Goal: Task Accomplishment & Management: Use online tool/utility

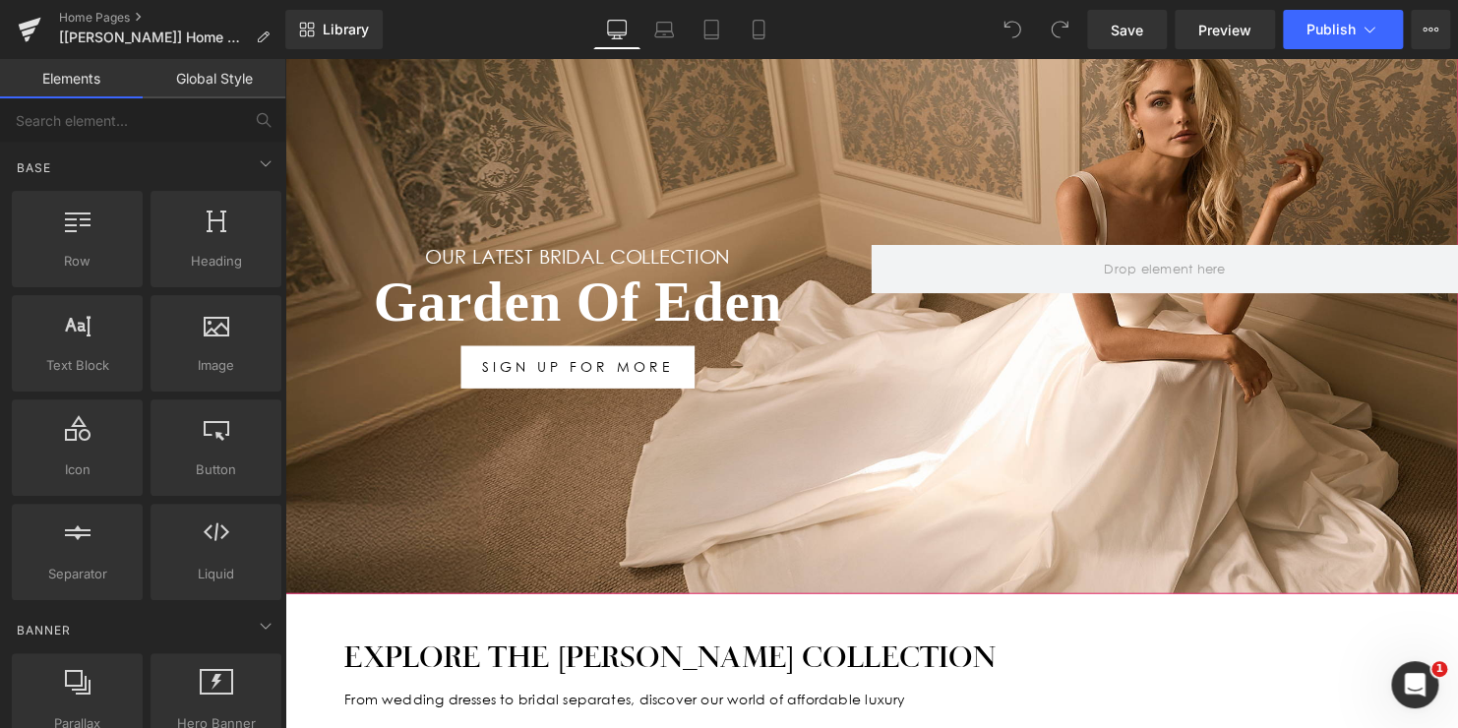
scroll to position [295, 0]
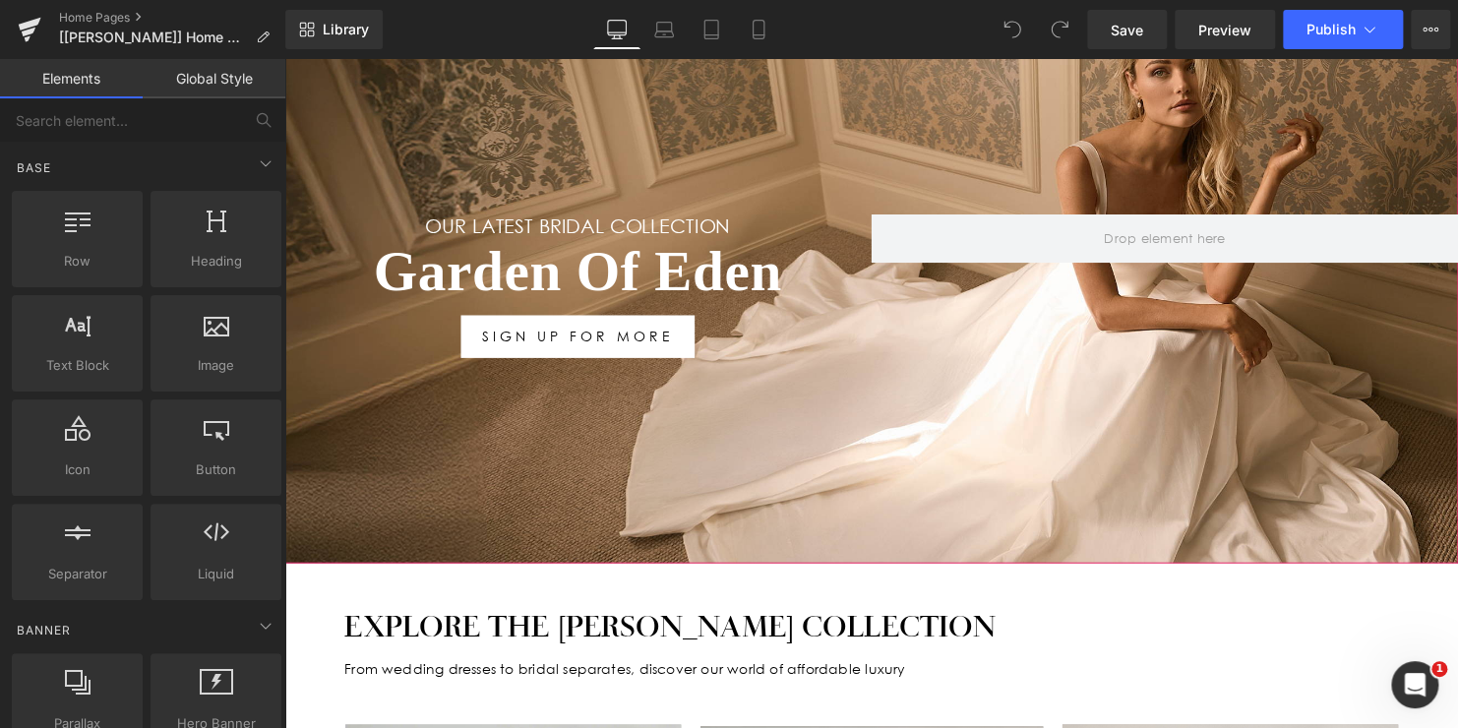
click at [693, 267] on h1 "Garden Of Eden" at bounding box center [581, 275] width 595 height 69
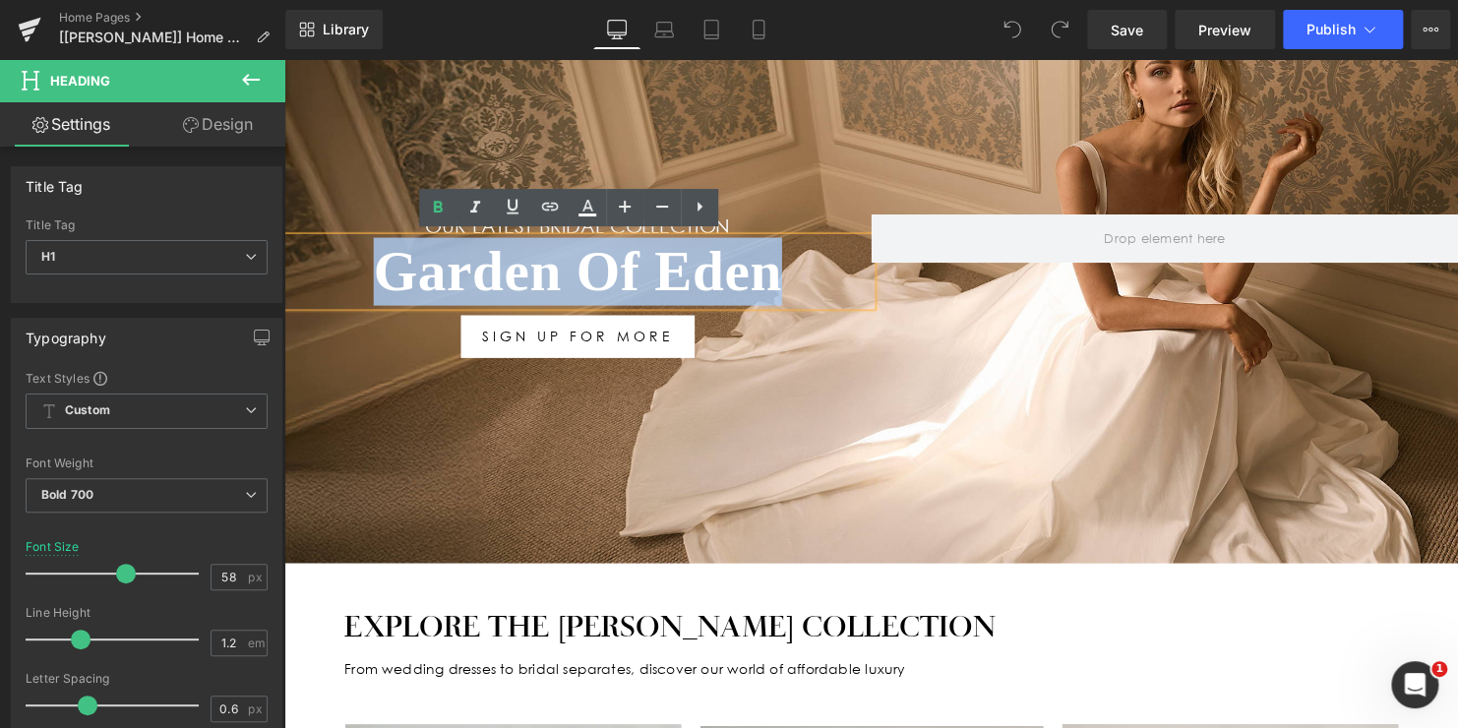
drag, startPoint x: 678, startPoint y: 269, endPoint x: 353, endPoint y: 269, distance: 324.7
click at [353, 269] on h1 "Garden Of Eden" at bounding box center [581, 275] width 595 height 69
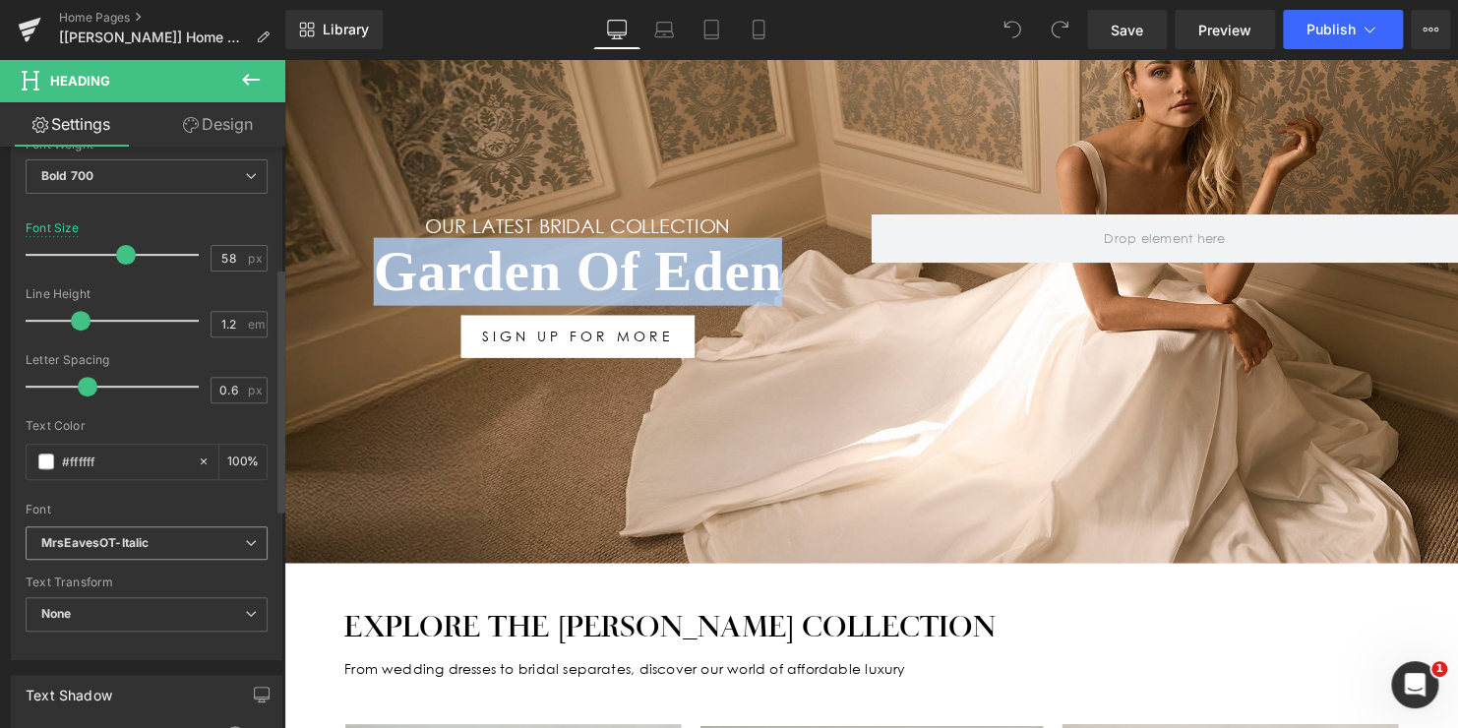
scroll to position [394, 0]
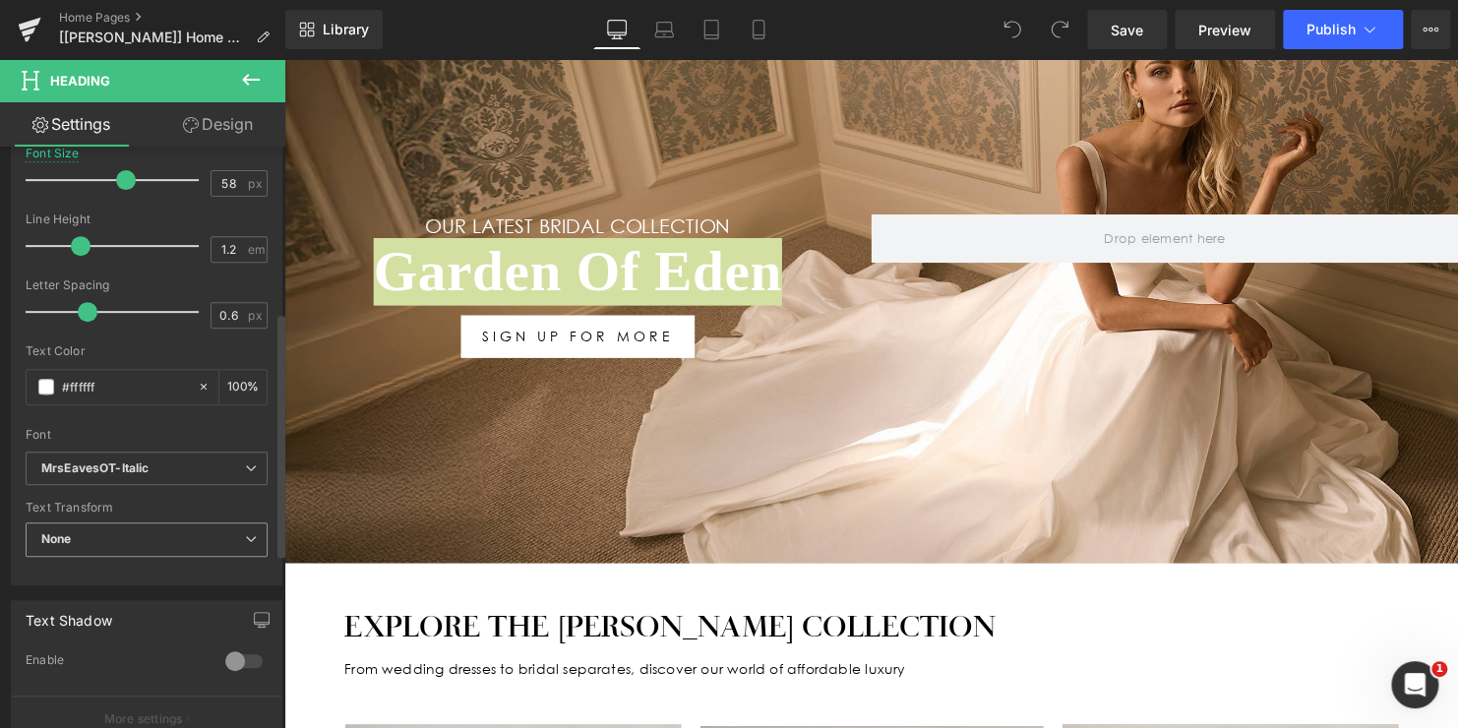
click at [119, 542] on span "None" at bounding box center [147, 539] width 242 height 34
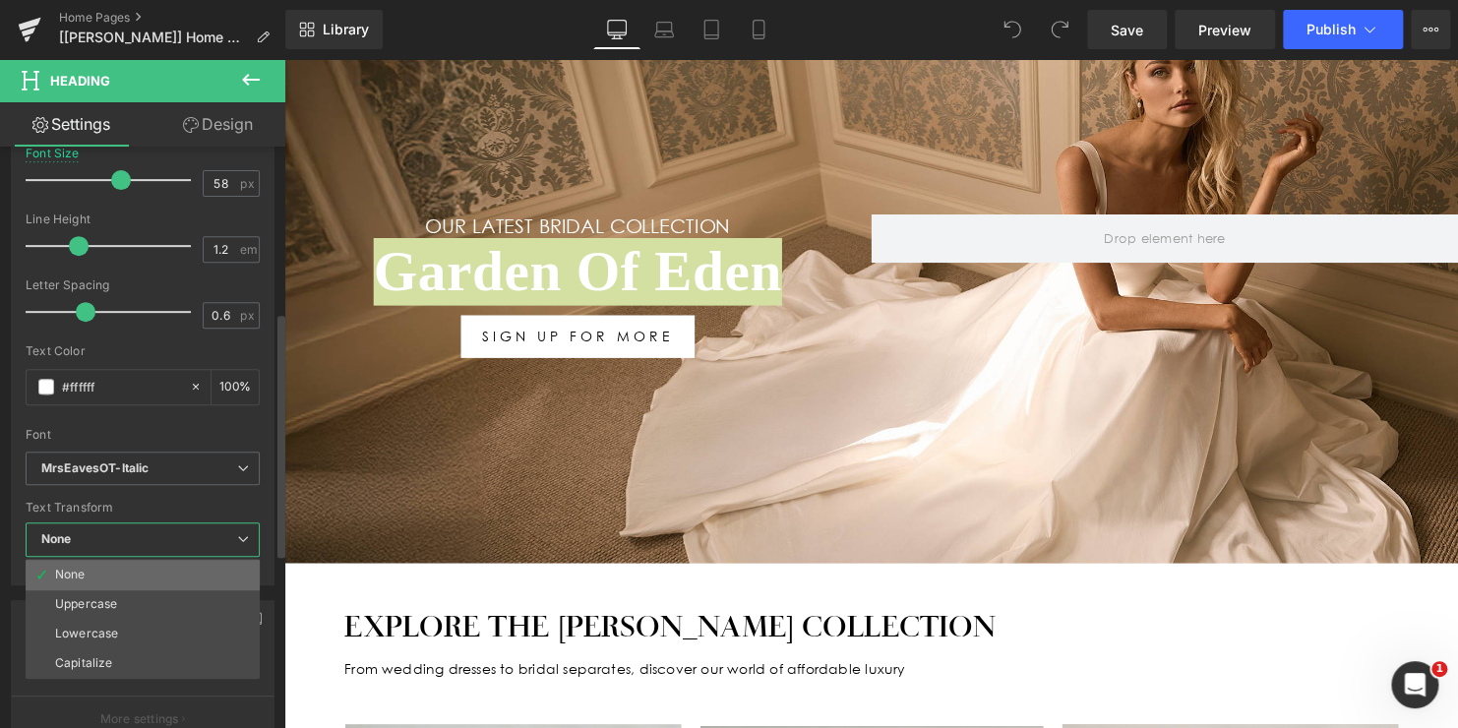
click at [107, 568] on li "None" at bounding box center [143, 575] width 234 height 30
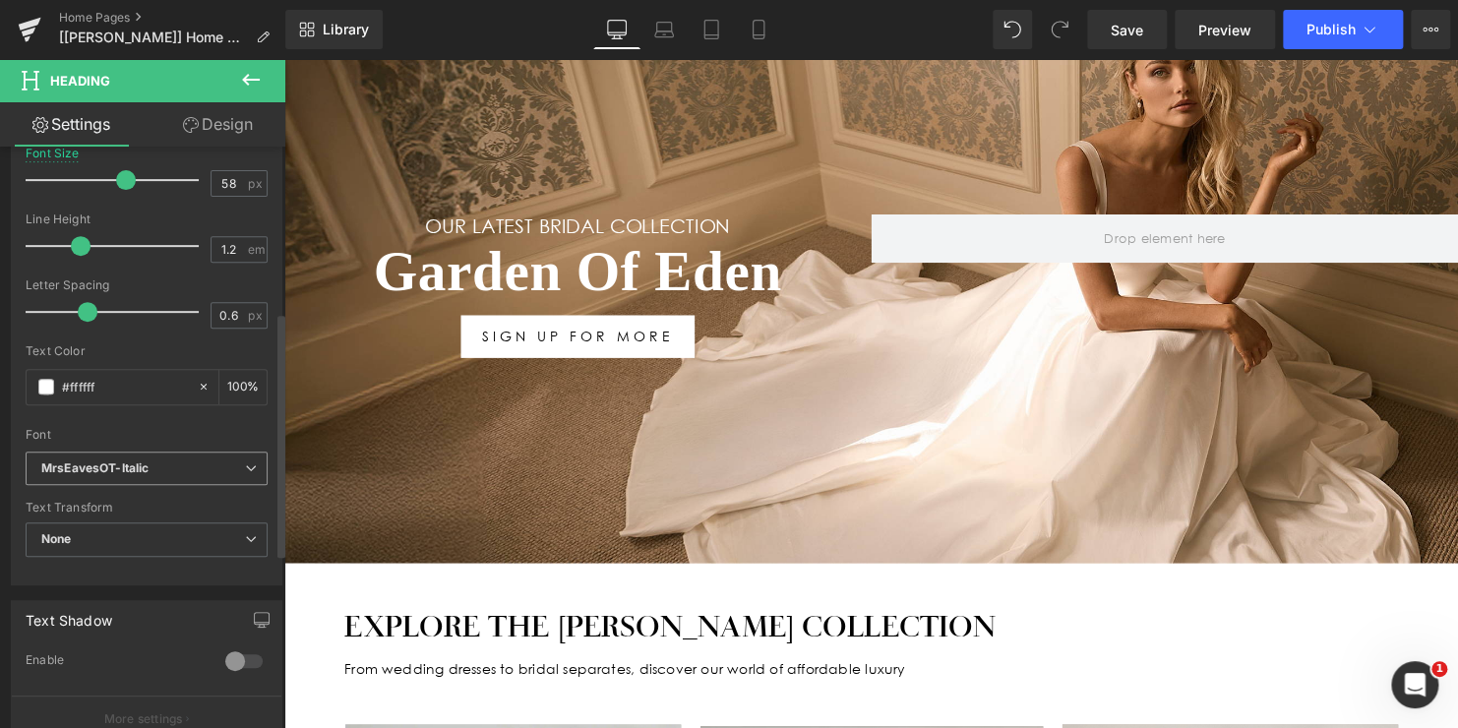
click at [132, 475] on span "MrsEavesOT-Italic" at bounding box center [147, 469] width 242 height 34
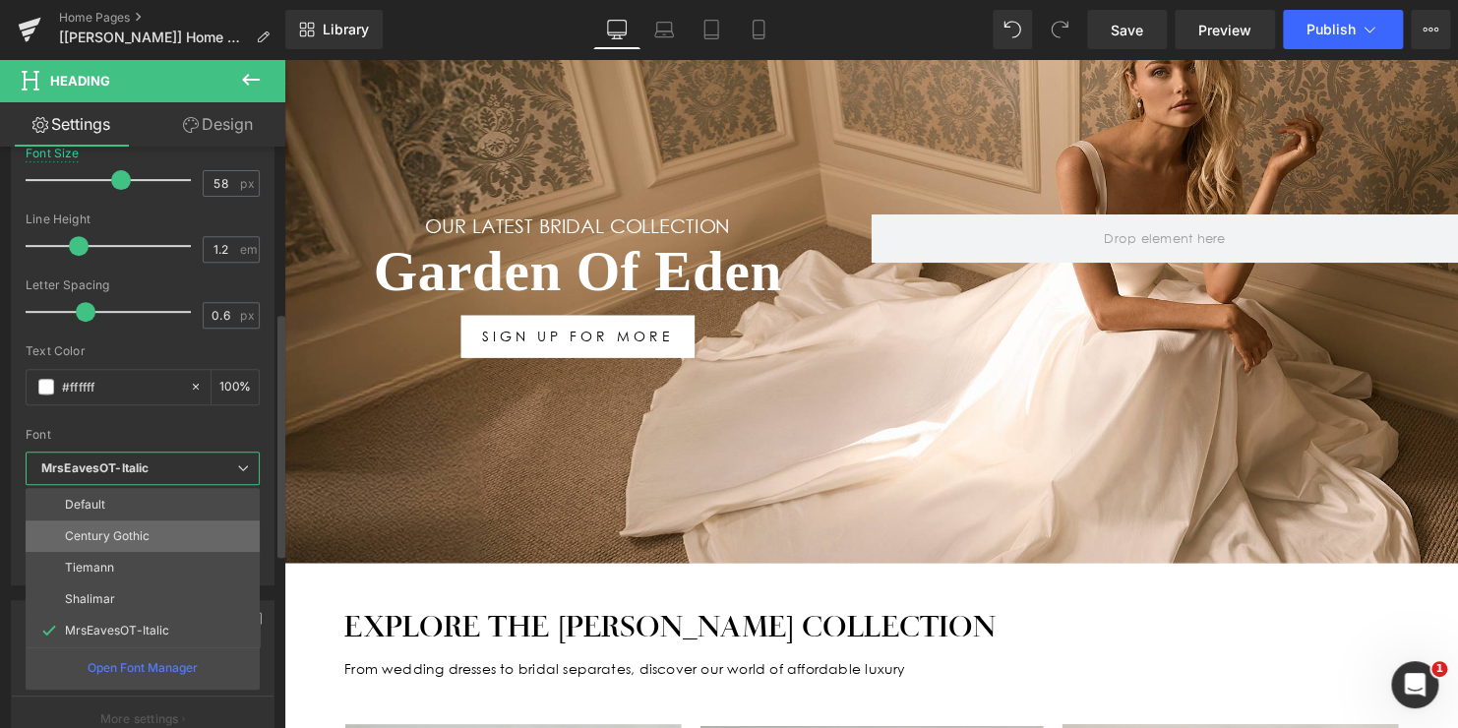
click at [127, 535] on p "Century Gothic" at bounding box center [107, 536] width 85 height 14
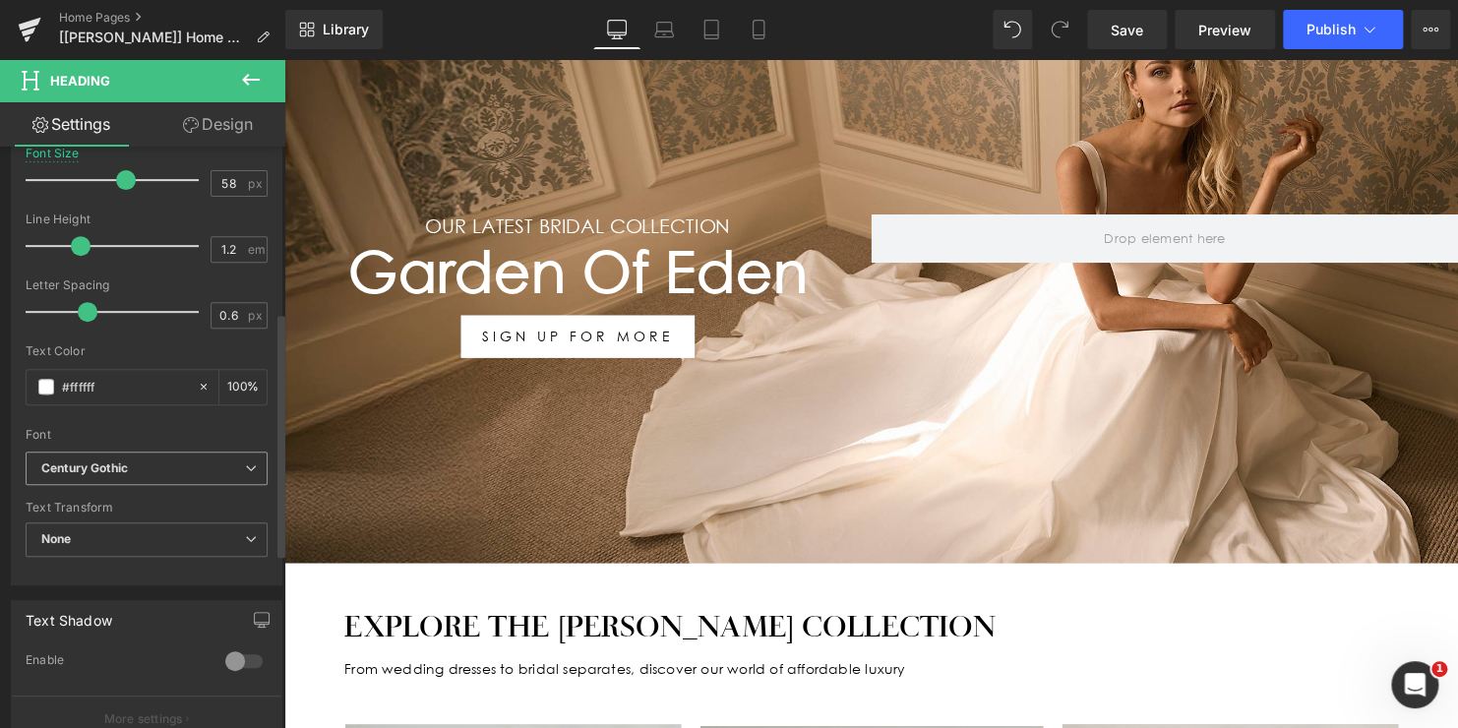
click at [132, 465] on b "Century Gothic" at bounding box center [143, 468] width 204 height 17
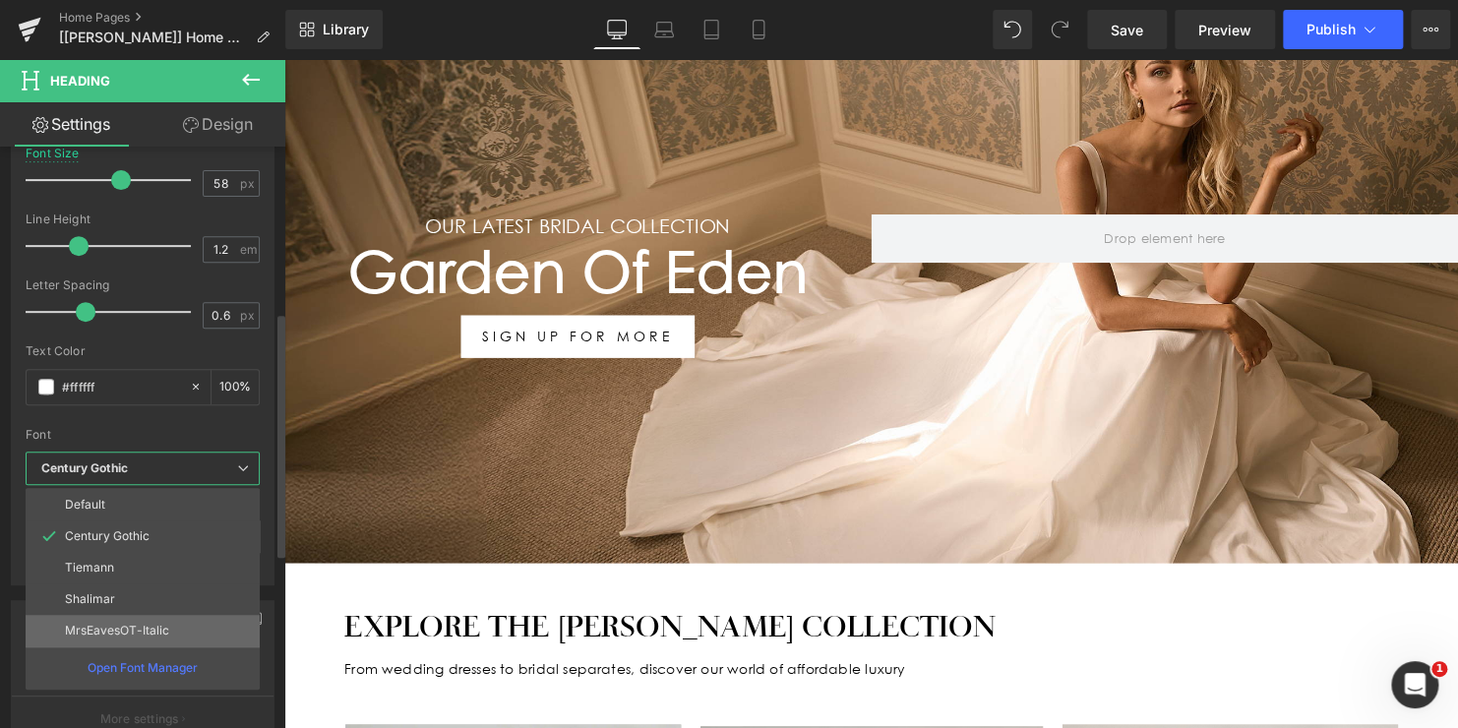
click at [127, 615] on li "MrsEavesOT-Italic" at bounding box center [143, 630] width 234 height 31
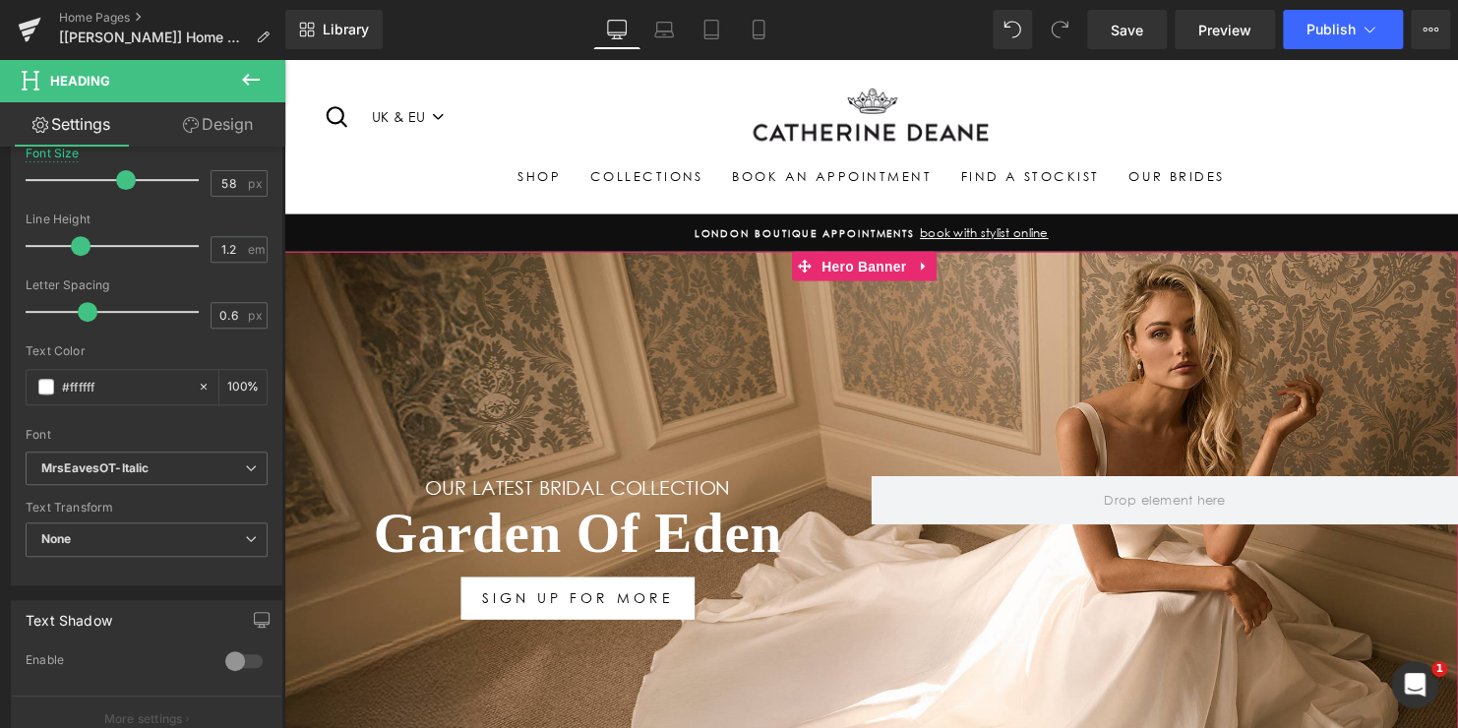
scroll to position [0, 0]
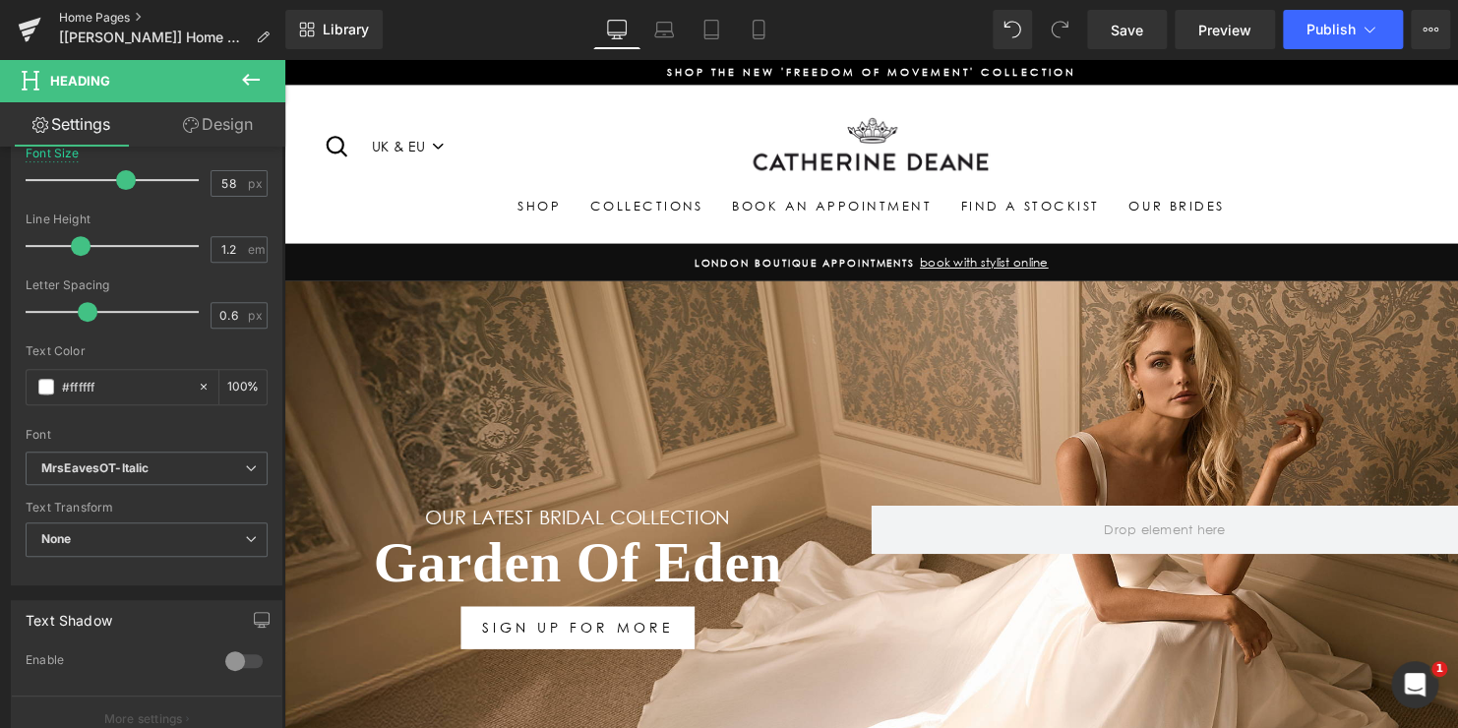
click at [99, 20] on link "Home Pages" at bounding box center [172, 18] width 226 height 16
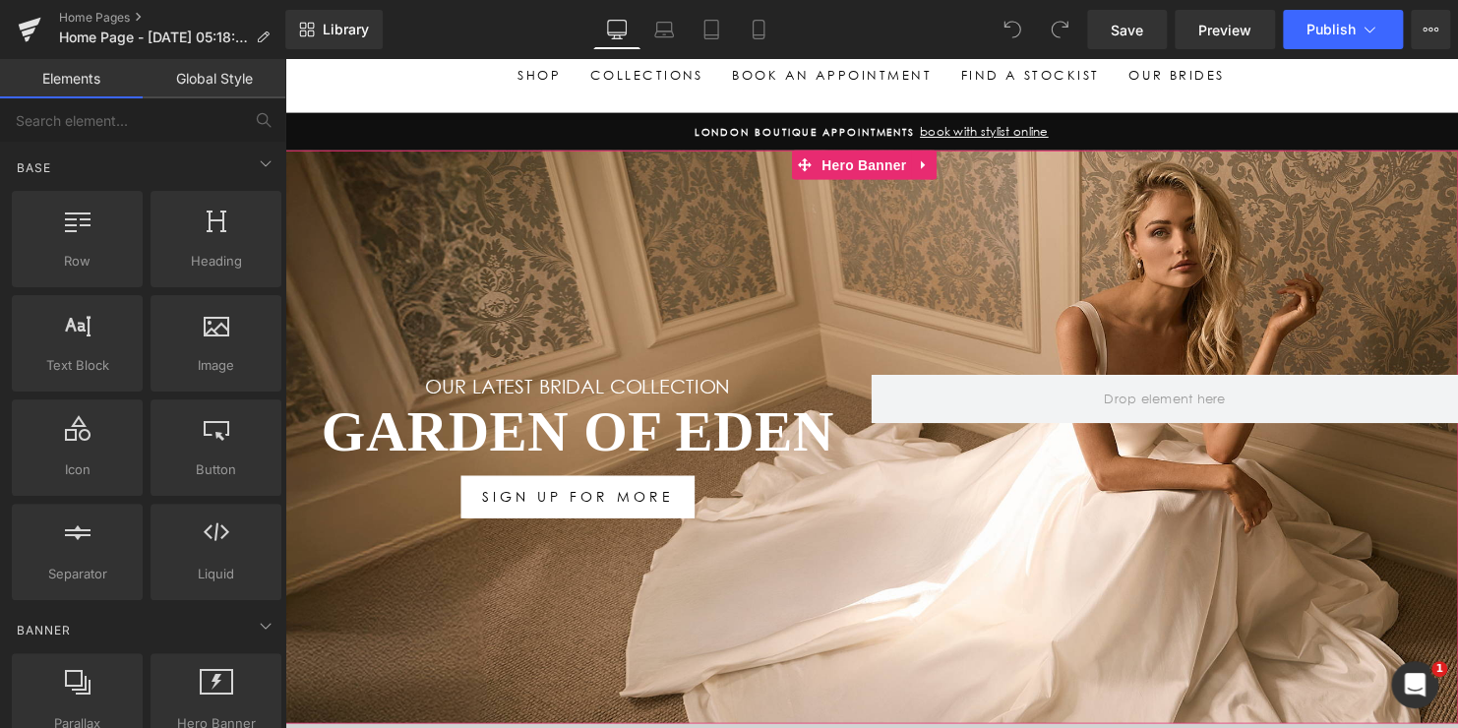
scroll to position [197, 0]
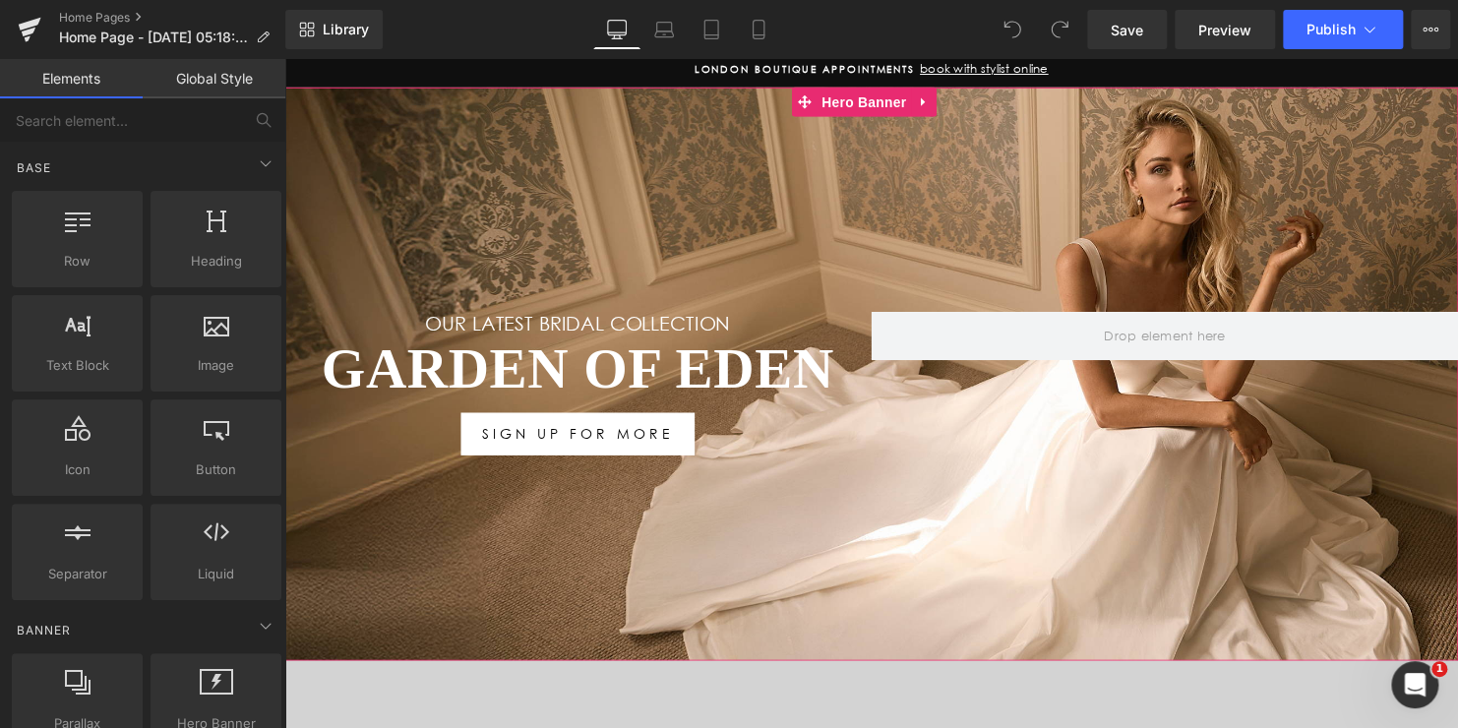
click at [684, 363] on h1 "Garden Of Eden" at bounding box center [581, 373] width 595 height 69
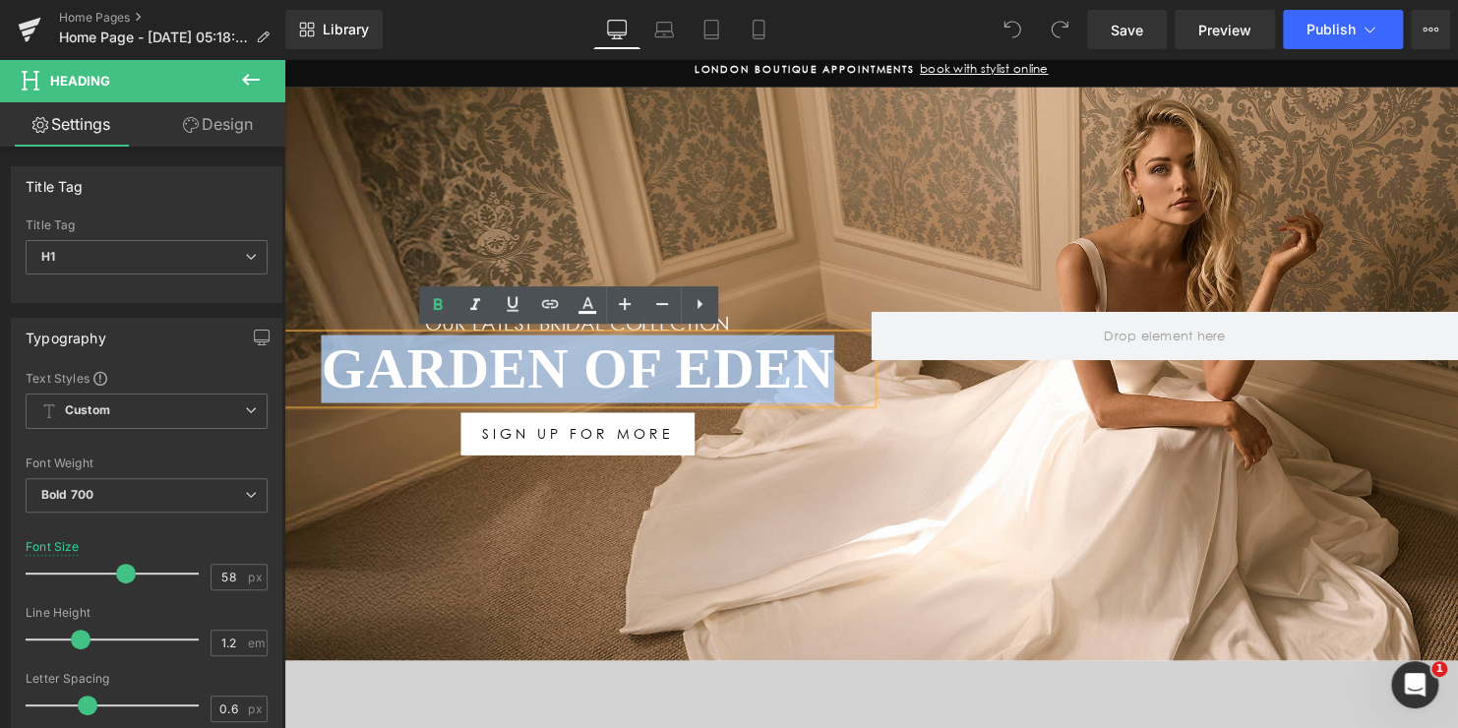
drag, startPoint x: 590, startPoint y: 377, endPoint x: 455, endPoint y: 488, distance: 175.5
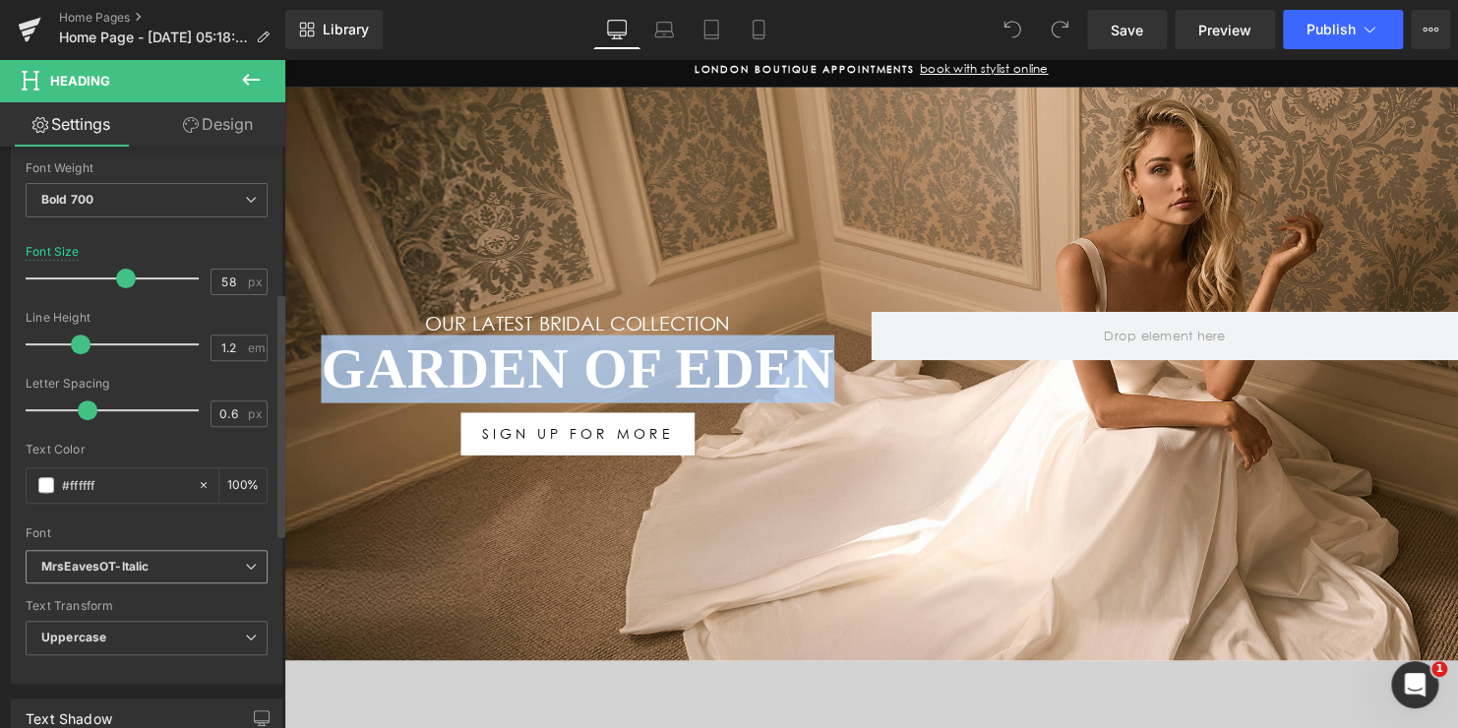
scroll to position [394, 0]
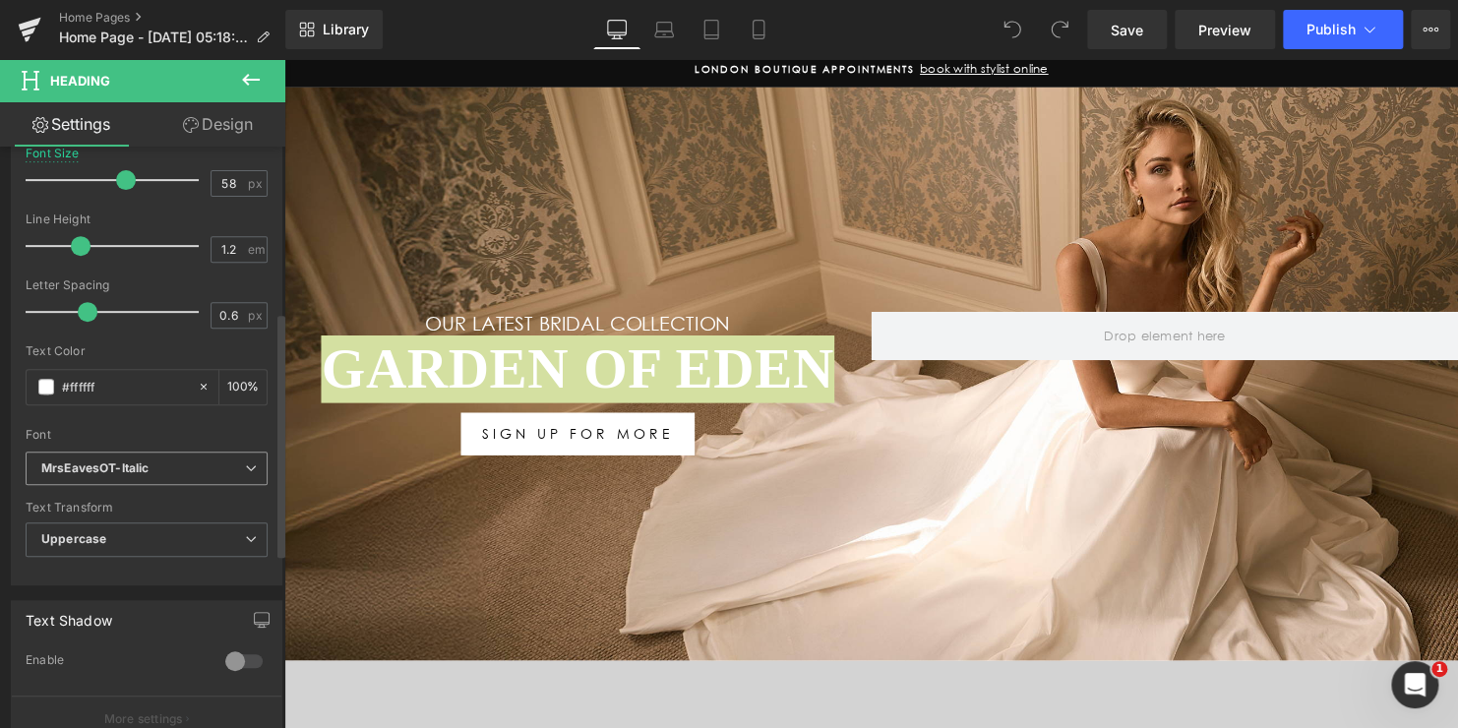
click at [133, 468] on icon "MrsEavesOT-Italic" at bounding box center [94, 468] width 107 height 17
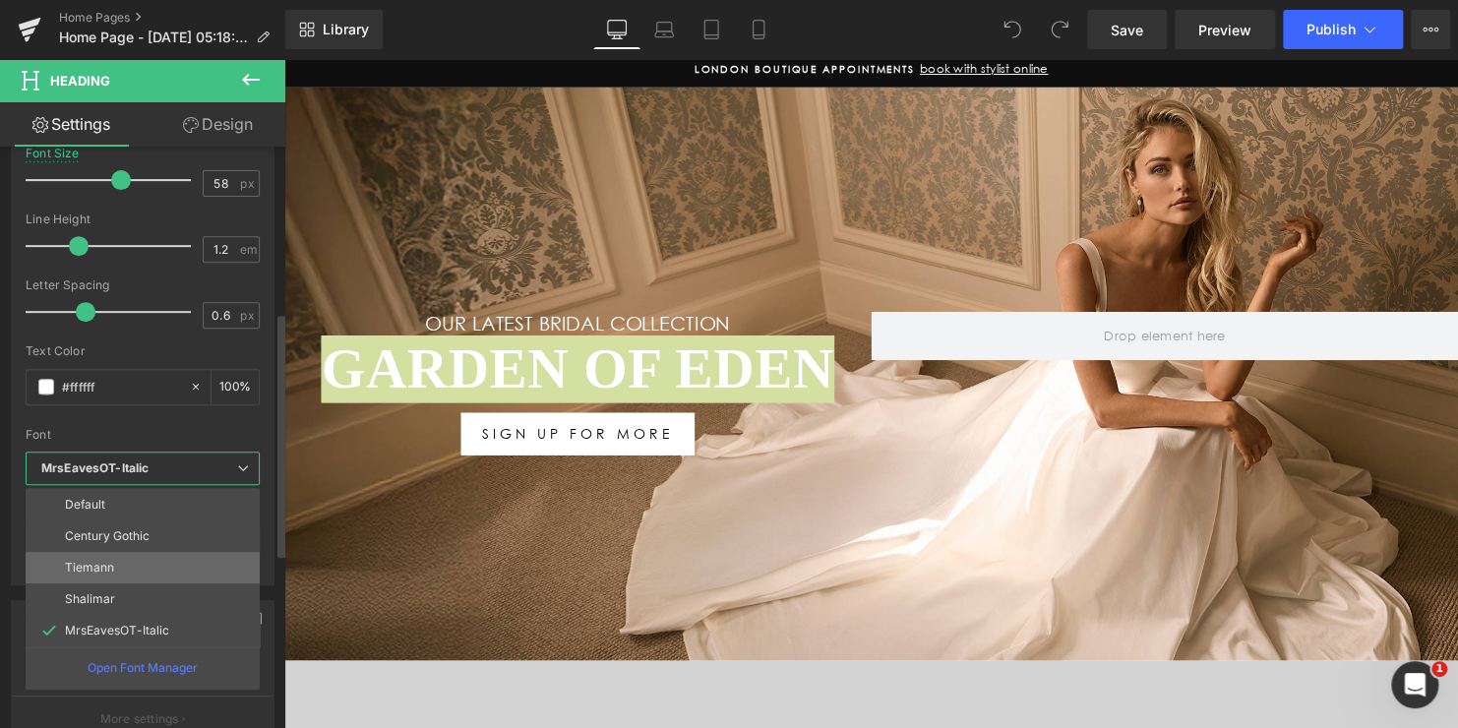
click at [133, 566] on li "Tiemann" at bounding box center [143, 567] width 234 height 31
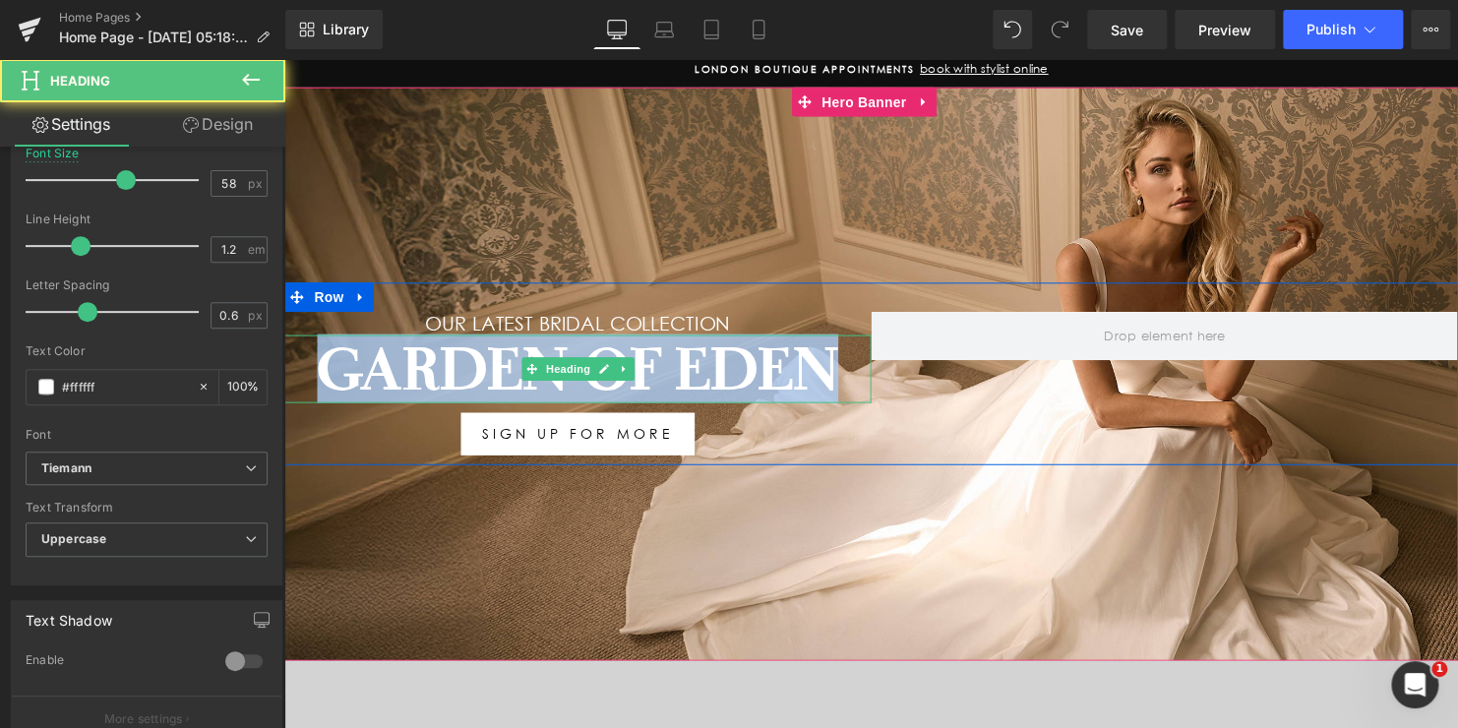
drag, startPoint x: 837, startPoint y: 366, endPoint x: 290, endPoint y: 368, distance: 547.1
click at [290, 368] on h1 "Garden Of Eden" at bounding box center [581, 373] width 595 height 69
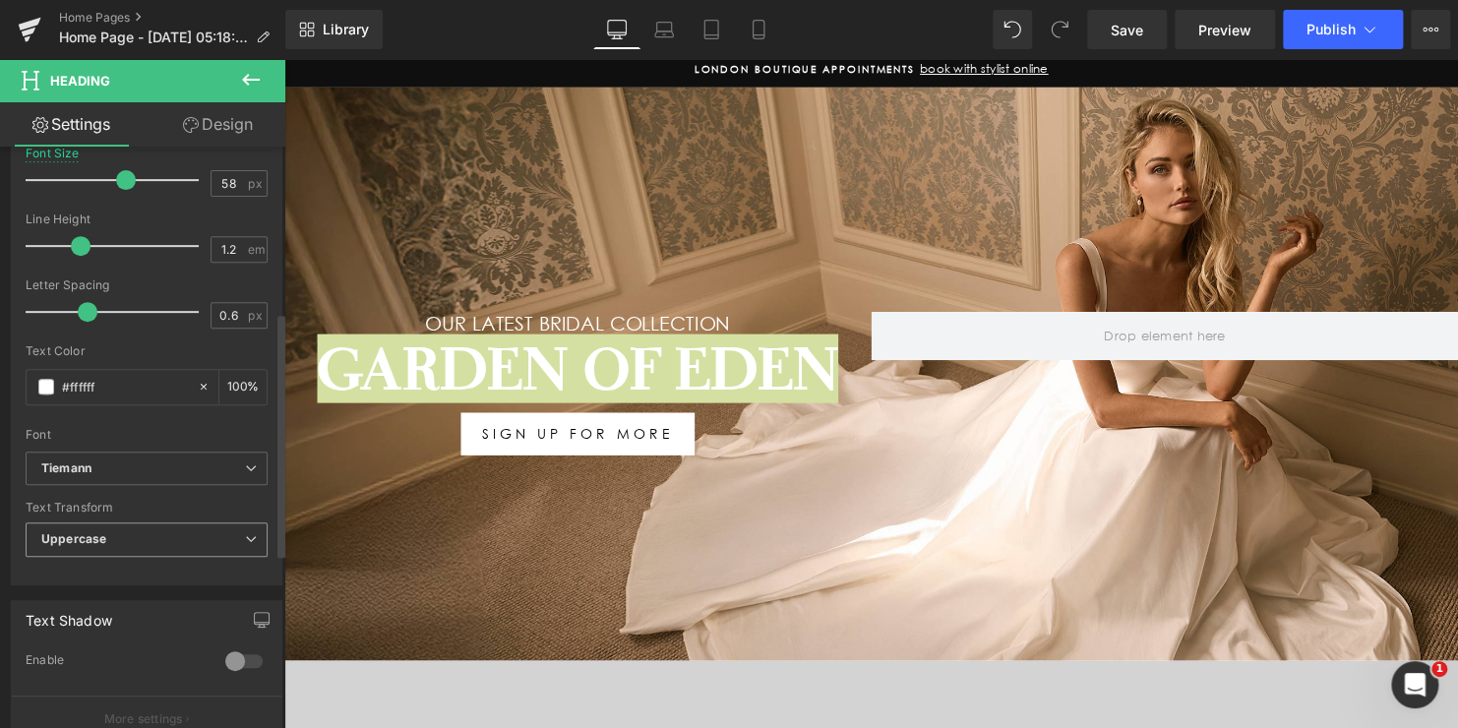
click at [118, 539] on span "Uppercase" at bounding box center [147, 539] width 242 height 34
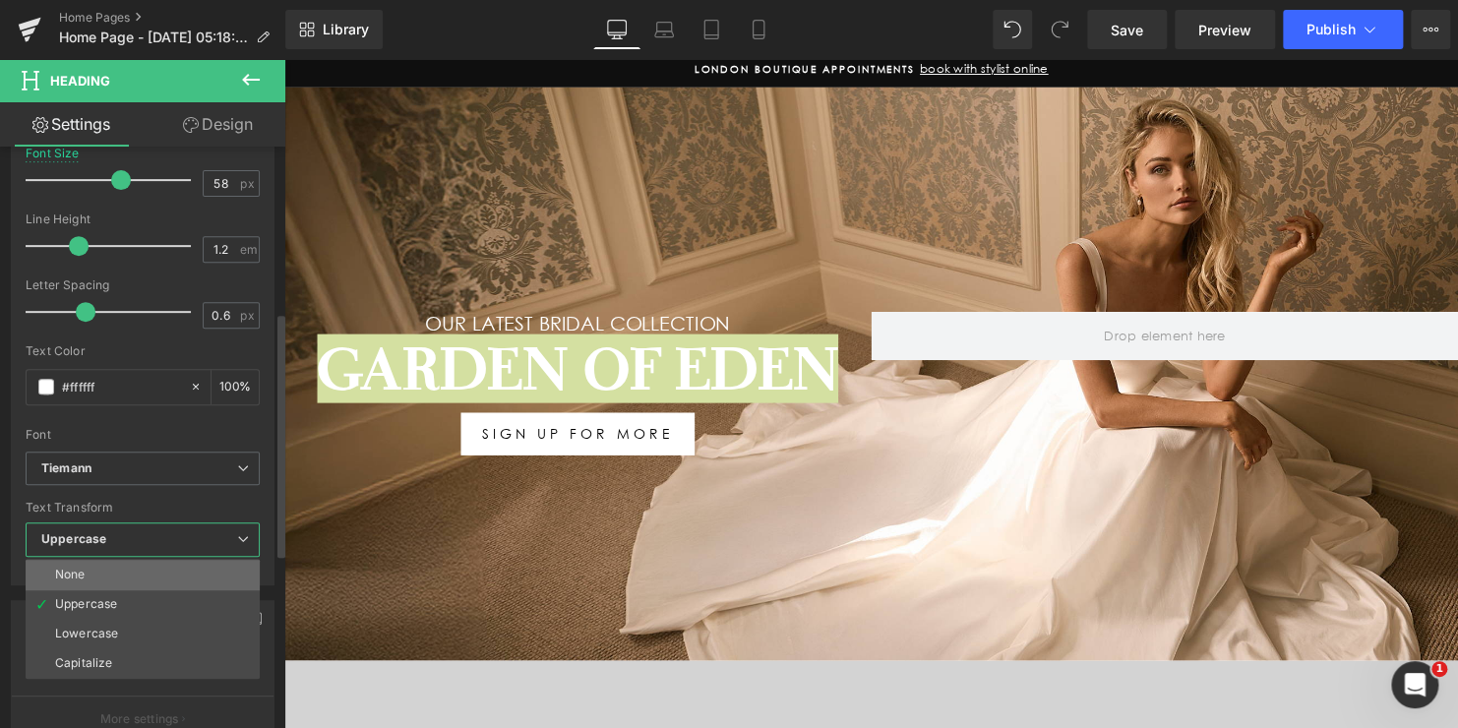
click at [111, 578] on li "None" at bounding box center [143, 575] width 234 height 30
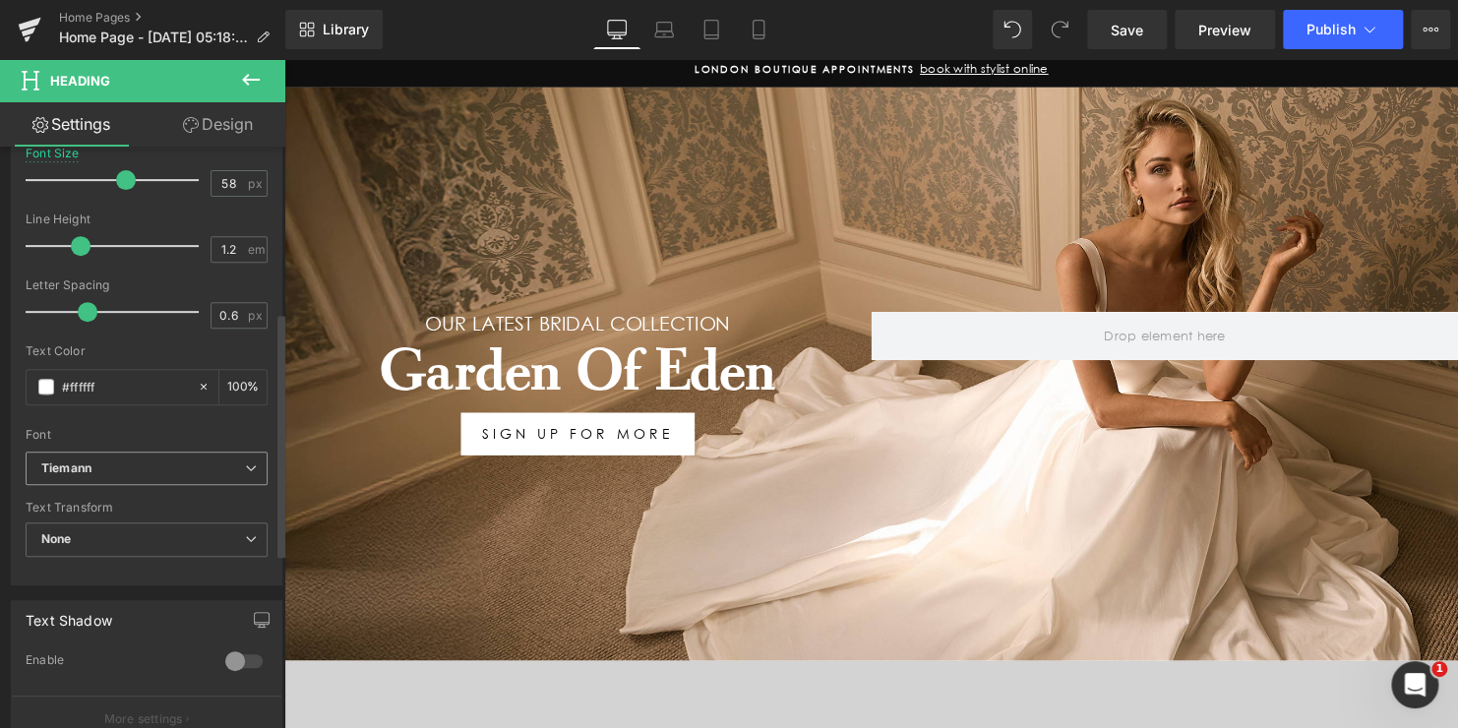
click at [207, 466] on b "Tiemann" at bounding box center [143, 468] width 204 height 17
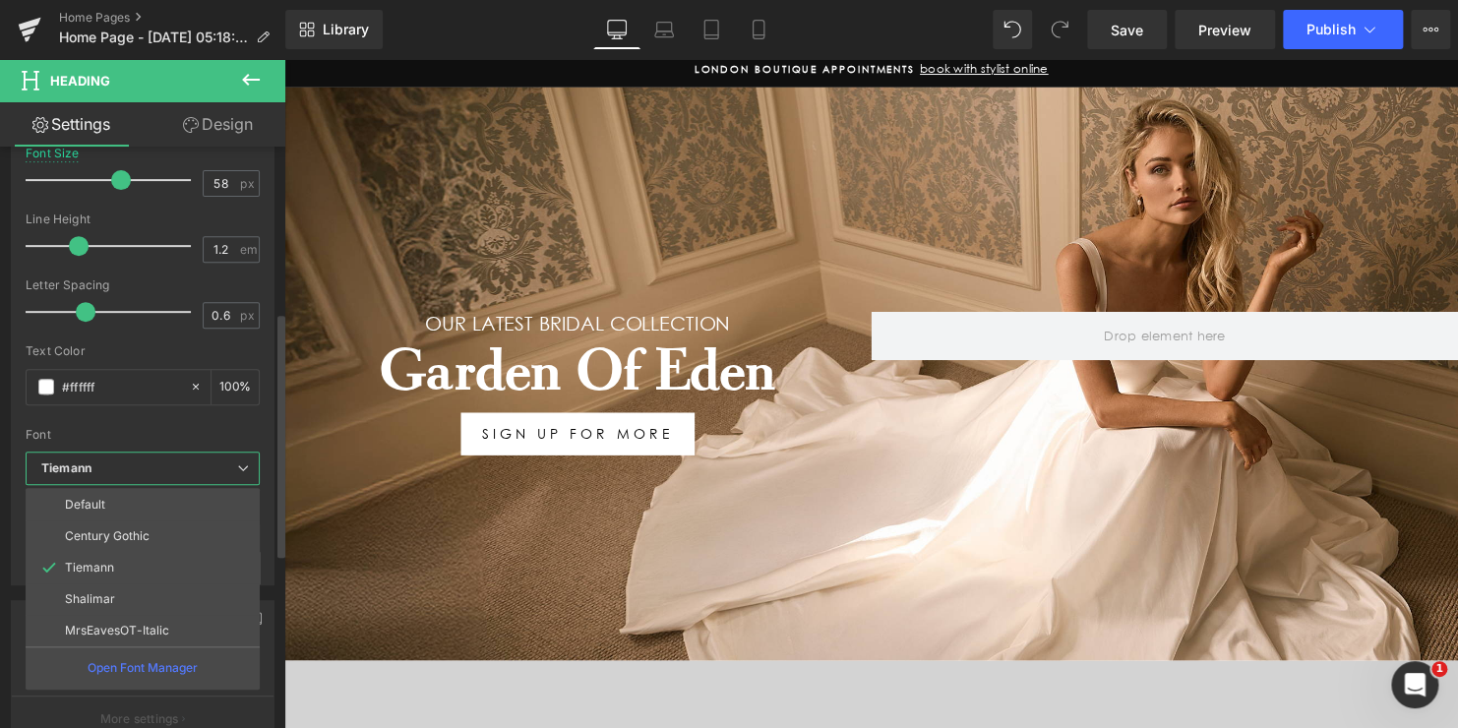
click at [160, 630] on p "MrsEavesOT-Italic" at bounding box center [117, 631] width 104 height 14
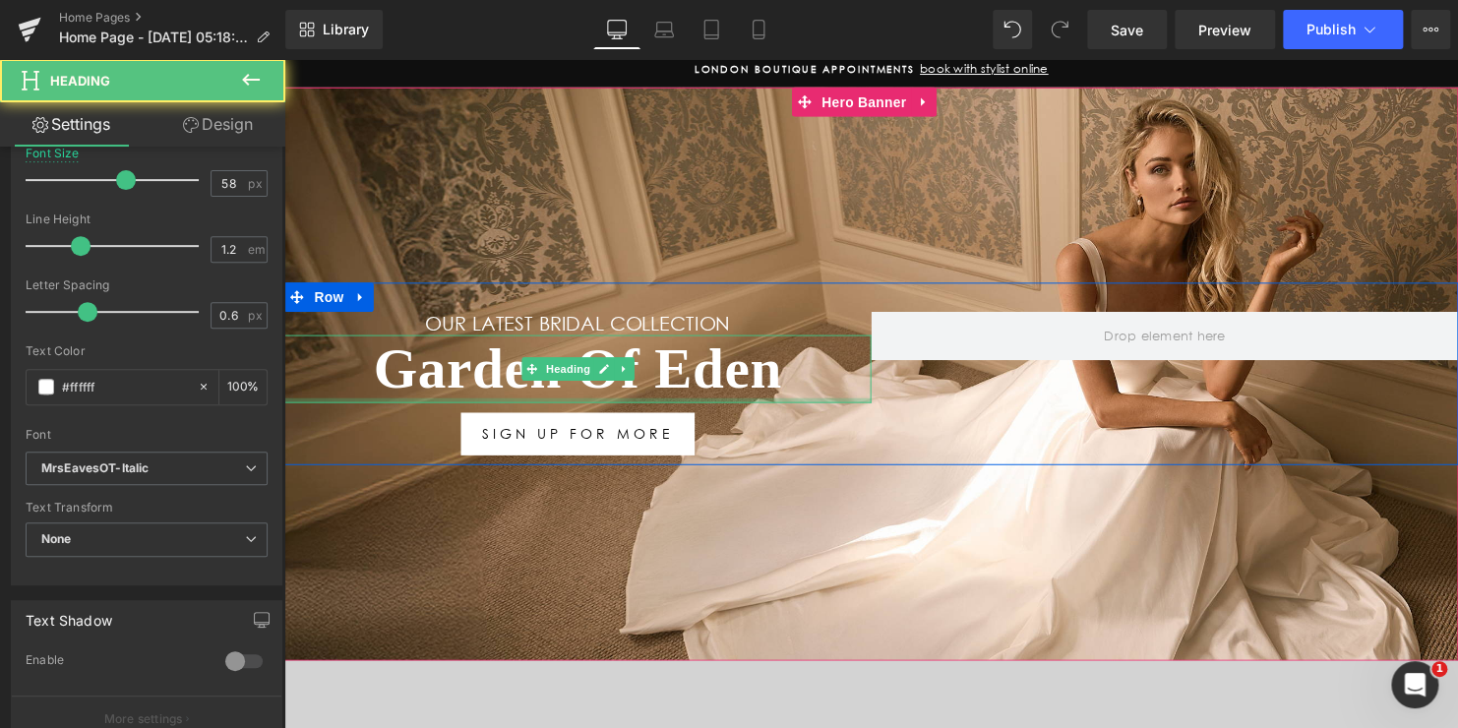
click at [742, 368] on h1 "Garden Of Eden" at bounding box center [581, 373] width 595 height 69
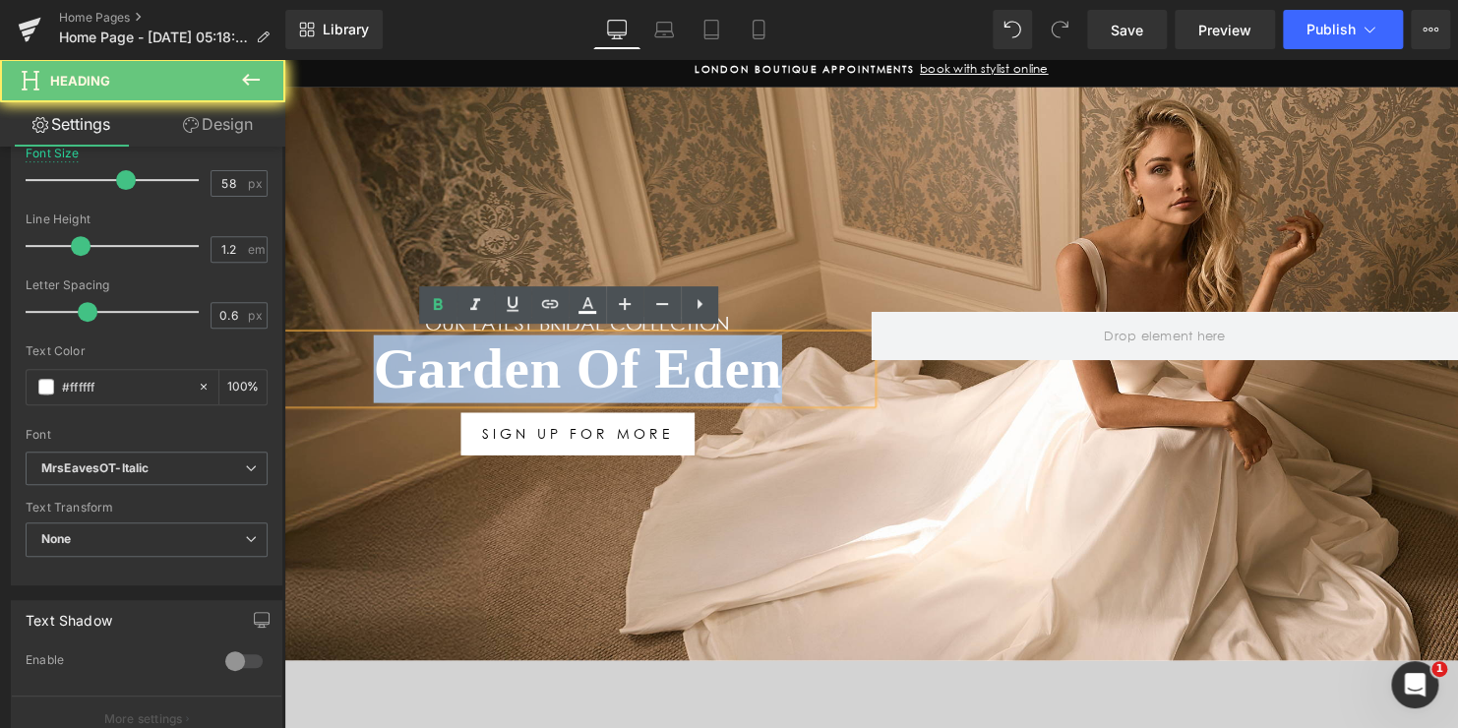
drag, startPoint x: 750, startPoint y: 372, endPoint x: 300, endPoint y: 342, distance: 450.6
click at [300, 342] on h1 "Garden Of Eden" at bounding box center [581, 373] width 595 height 69
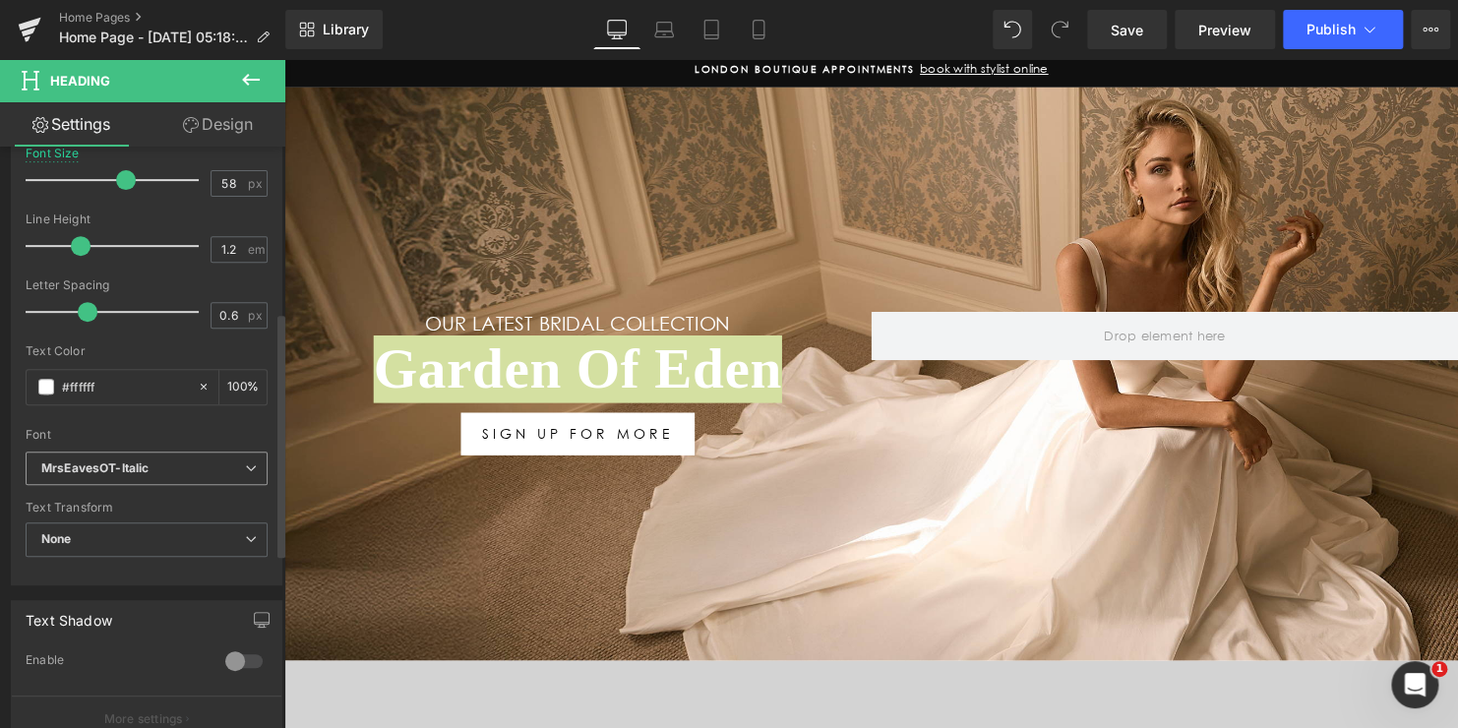
click at [127, 464] on icon "MrsEavesOT-Italic" at bounding box center [94, 468] width 107 height 17
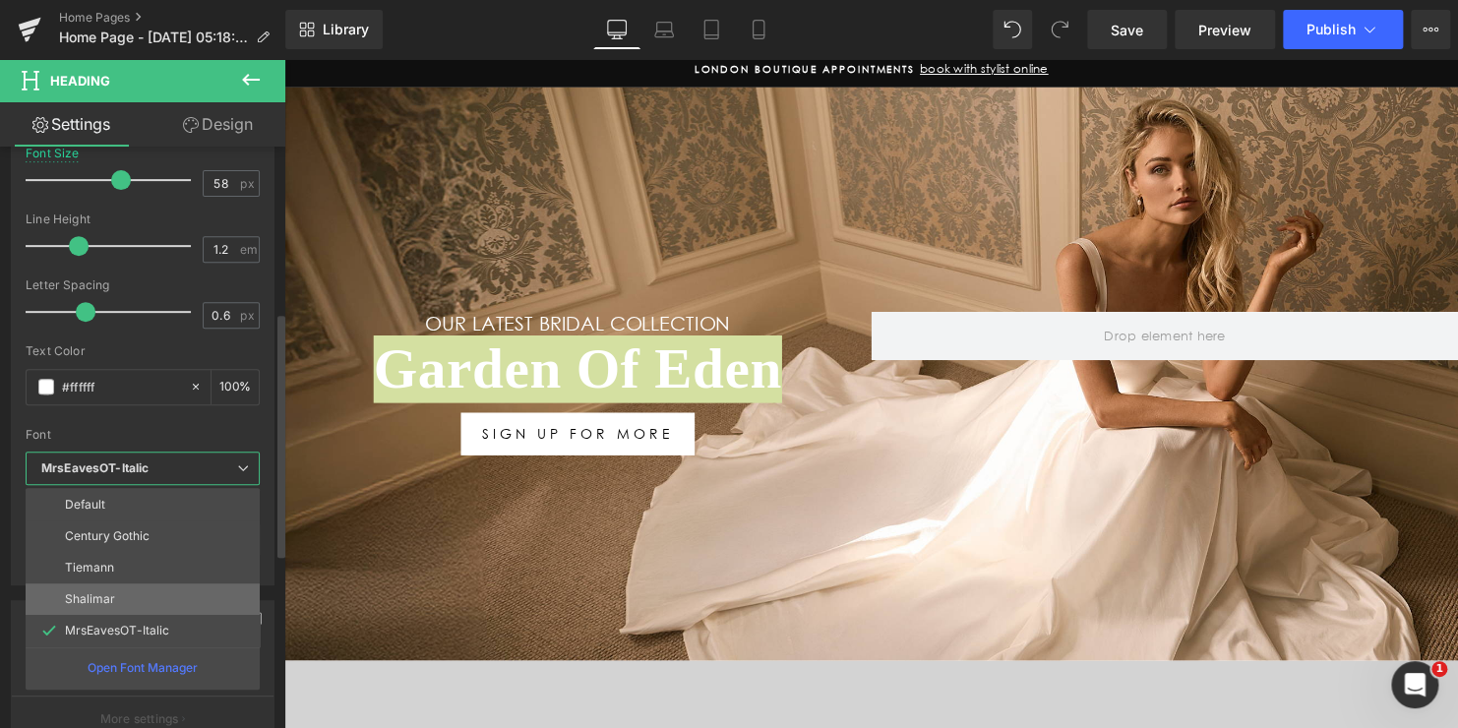
click at [117, 589] on li "Shalimar" at bounding box center [143, 598] width 234 height 31
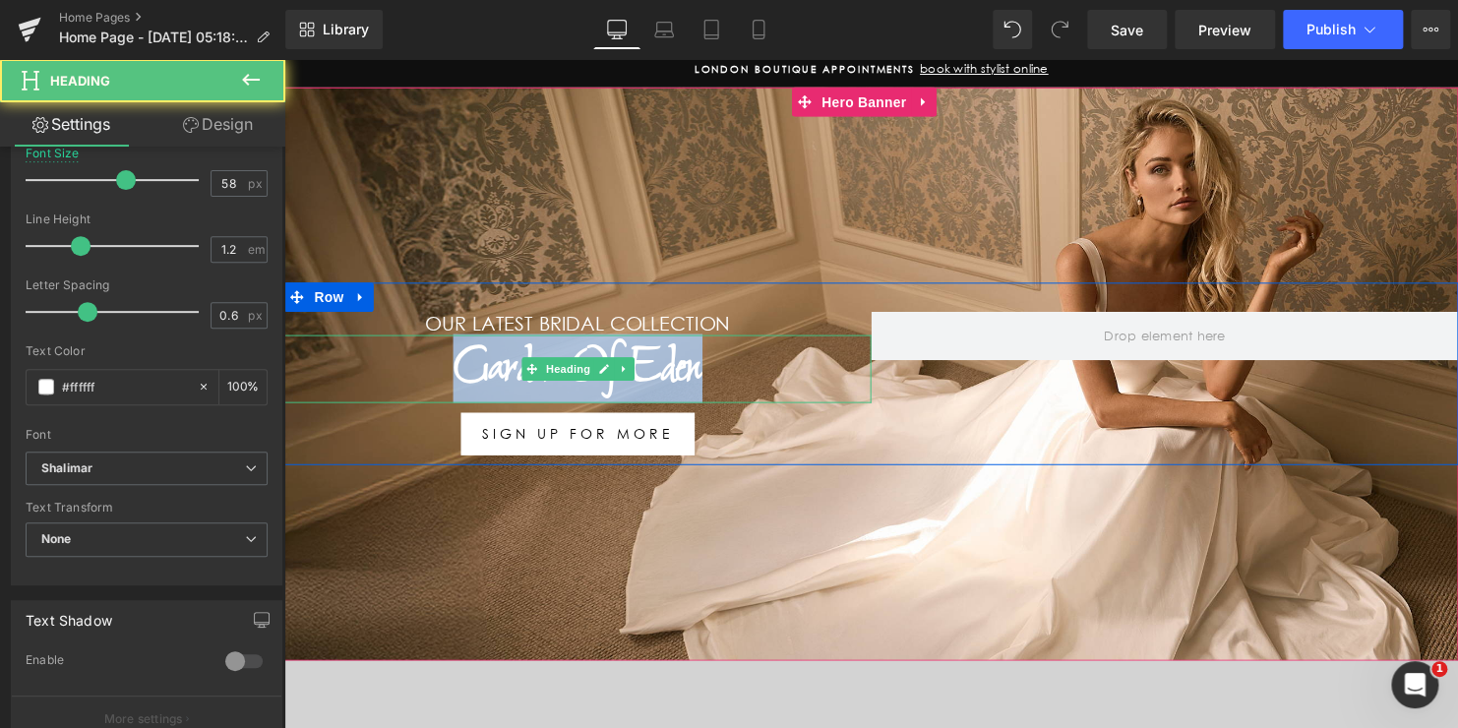
drag, startPoint x: 734, startPoint y: 366, endPoint x: 331, endPoint y: 391, distance: 404.2
click at [399, 370] on h1 "Garden Of Eden" at bounding box center [581, 373] width 595 height 69
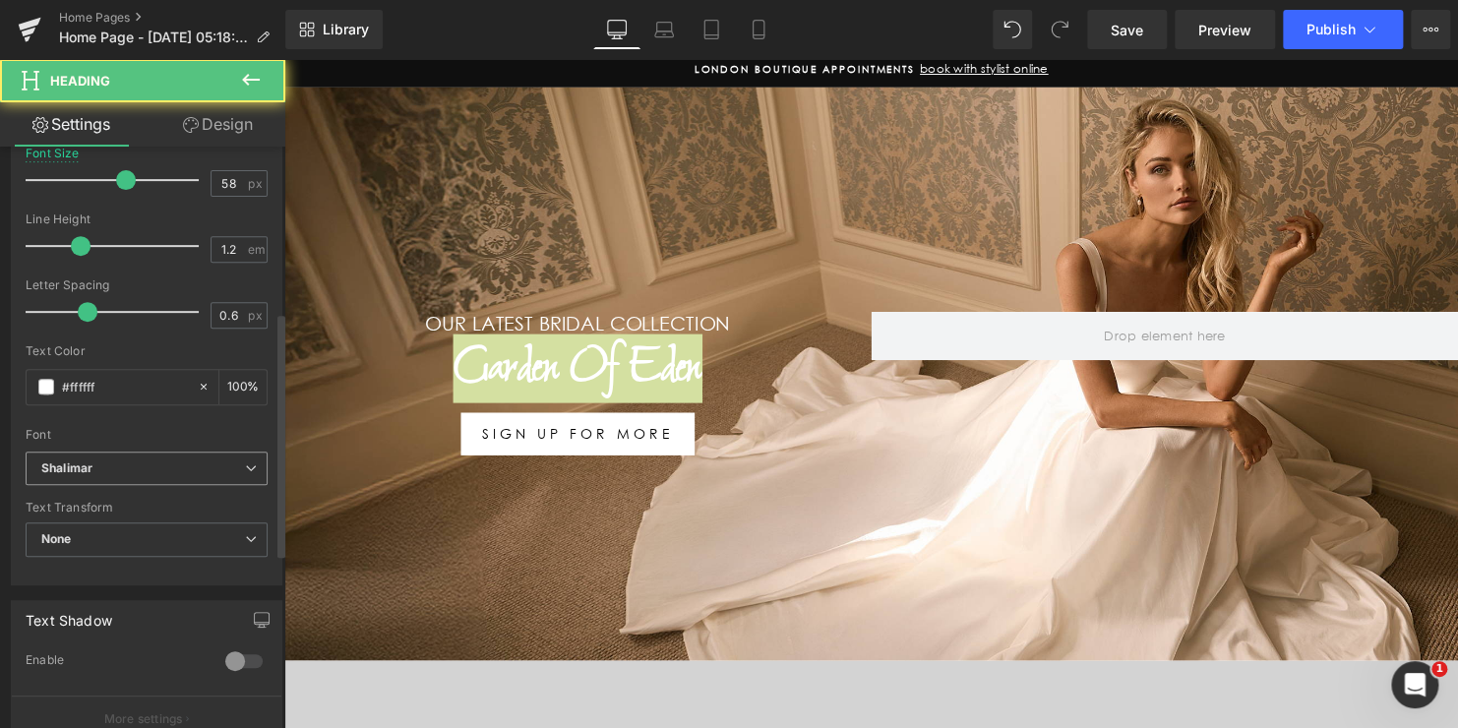
click at [120, 468] on b "Shalimar" at bounding box center [143, 468] width 204 height 17
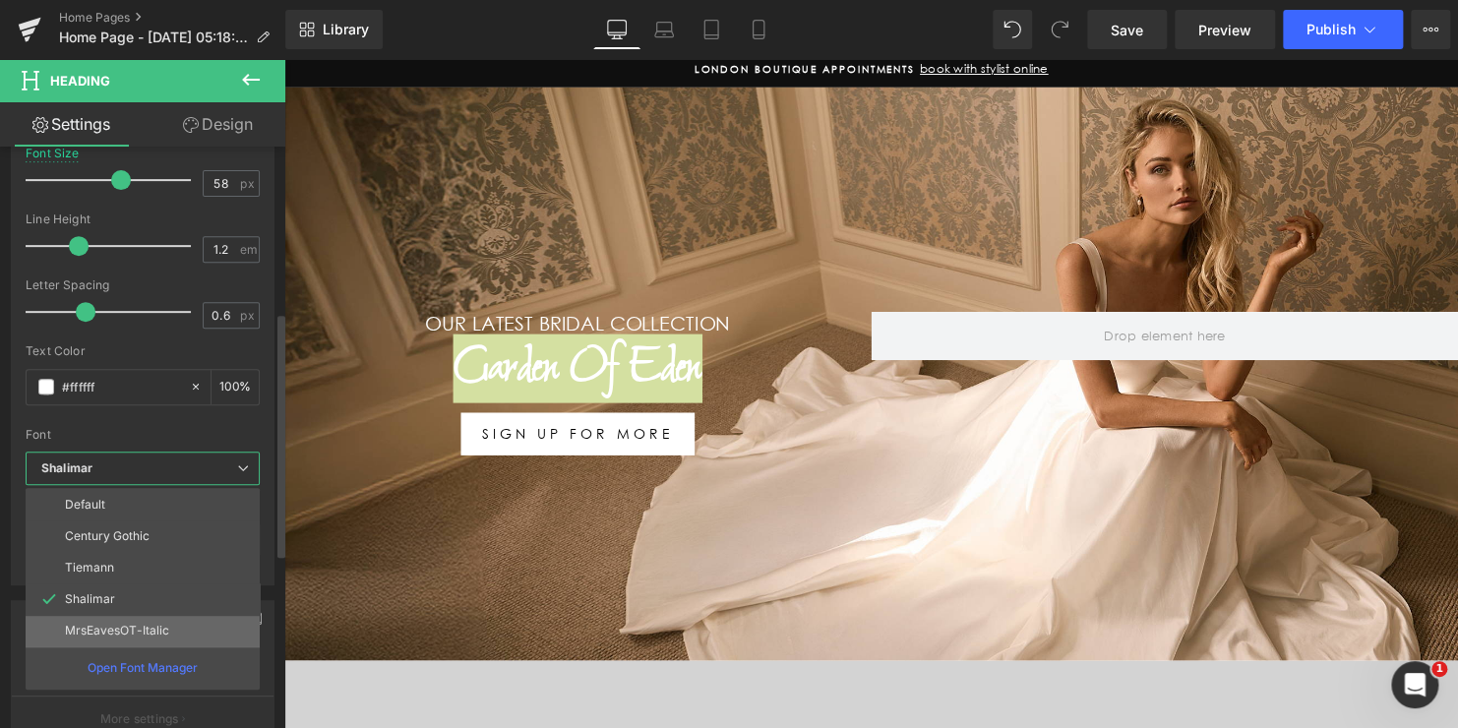
click at [111, 626] on p "MrsEavesOT-Italic" at bounding box center [117, 631] width 104 height 14
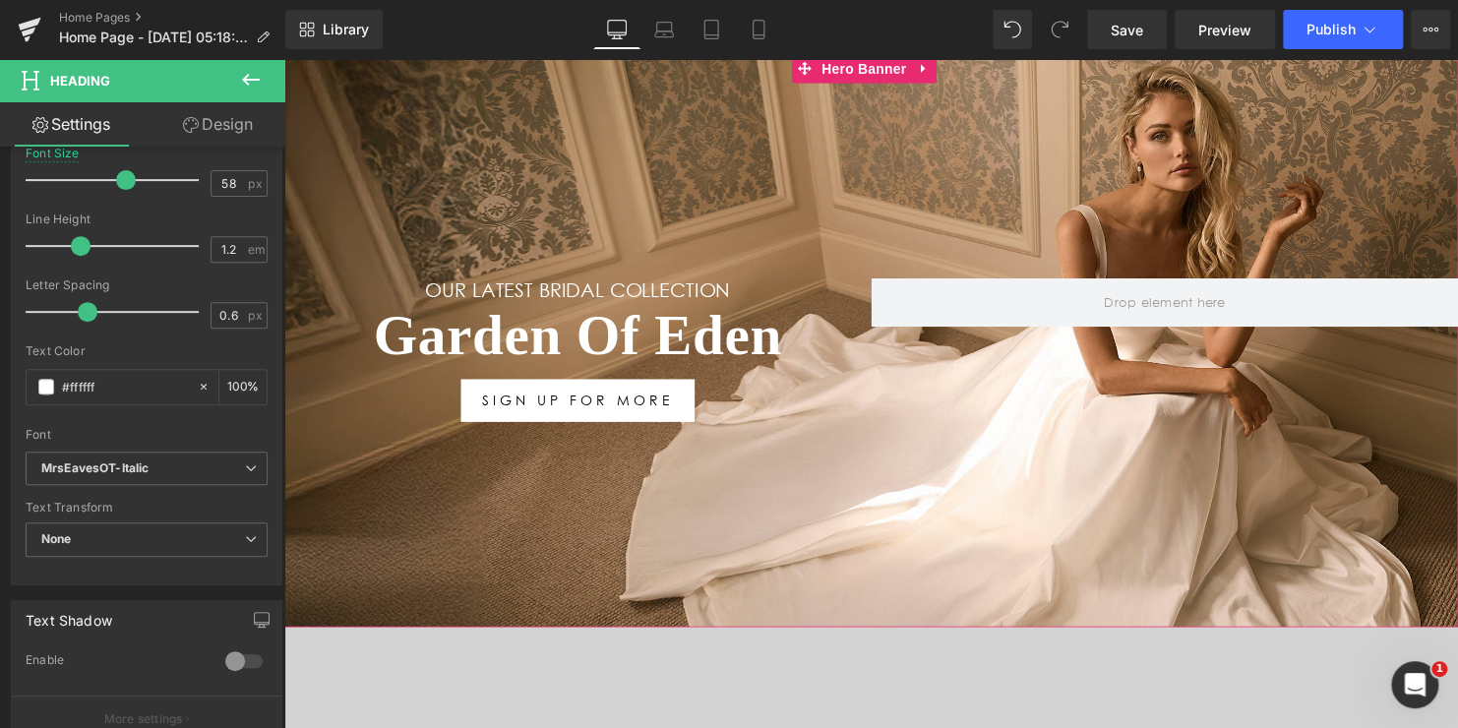
scroll to position [197, 0]
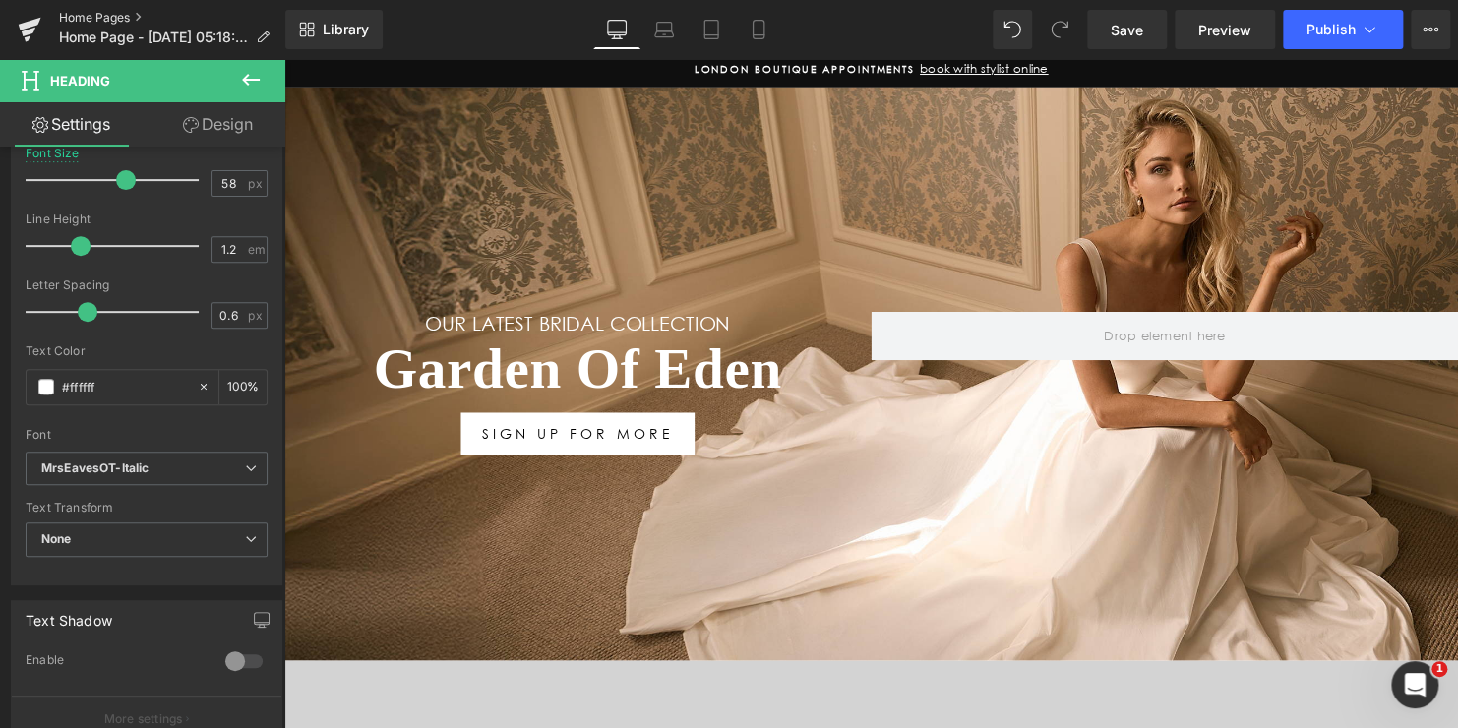
click at [98, 16] on link "Home Pages" at bounding box center [172, 18] width 226 height 16
